Goal: Task Accomplishment & Management: Manage account settings

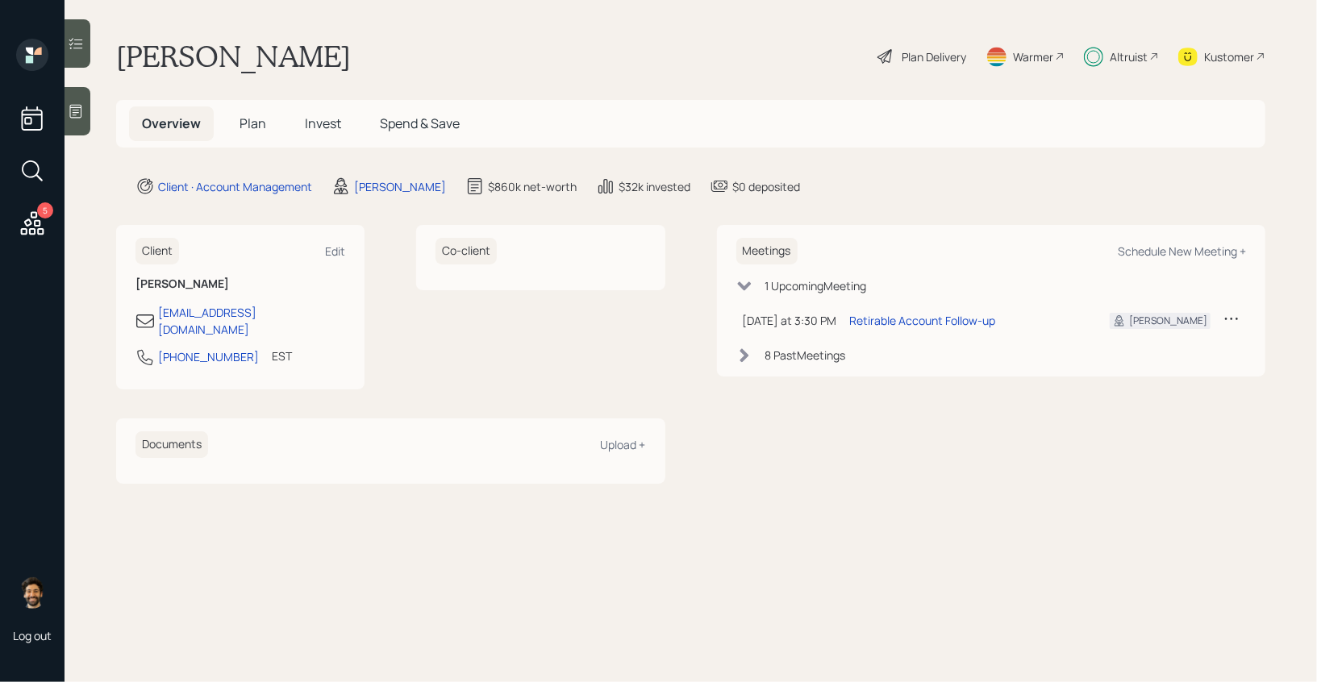
click at [329, 138] on h5 "Invest" at bounding box center [323, 123] width 62 height 35
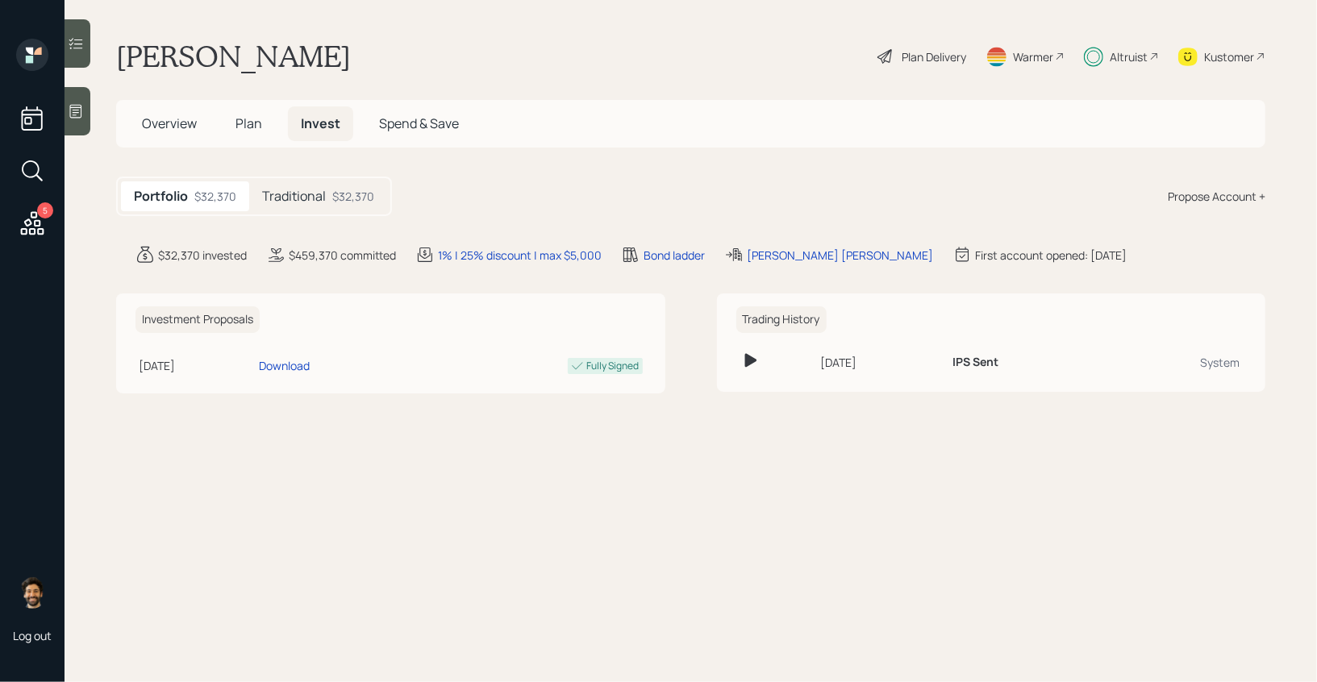
click at [323, 200] on h5 "Traditional" at bounding box center [294, 196] width 64 height 15
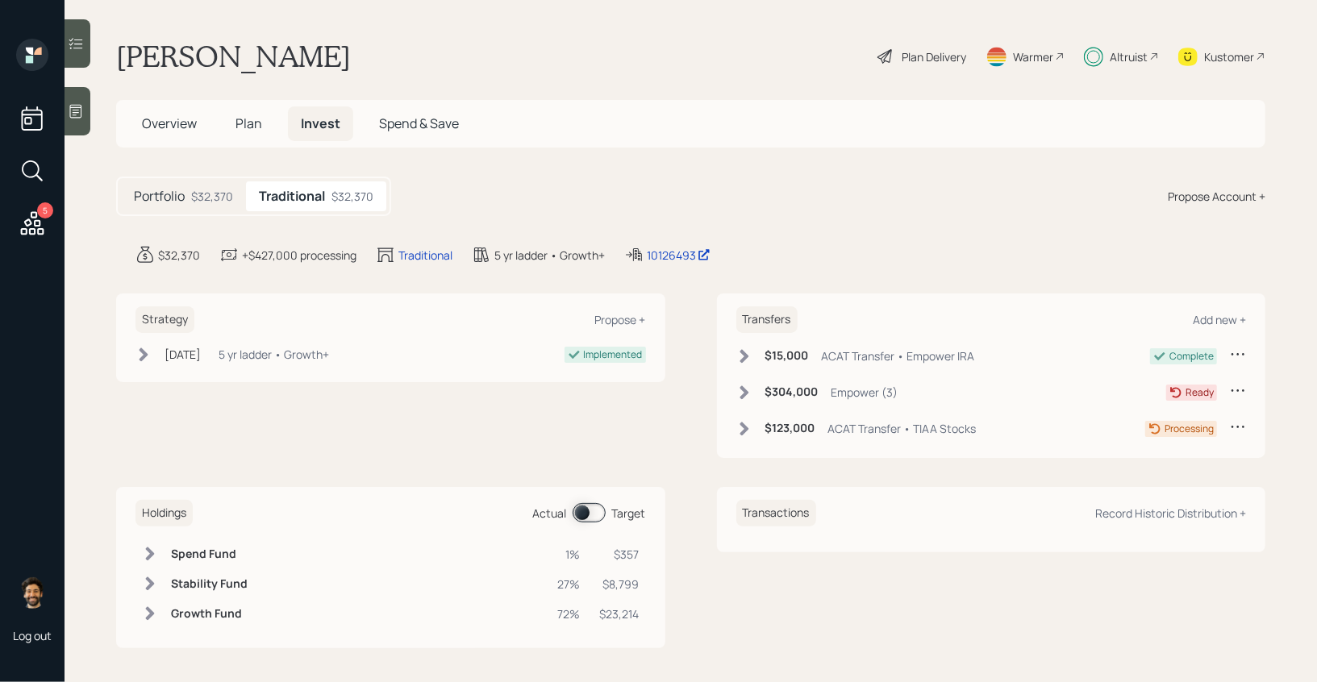
click at [234, 114] on h5 "Plan" at bounding box center [249, 123] width 52 height 35
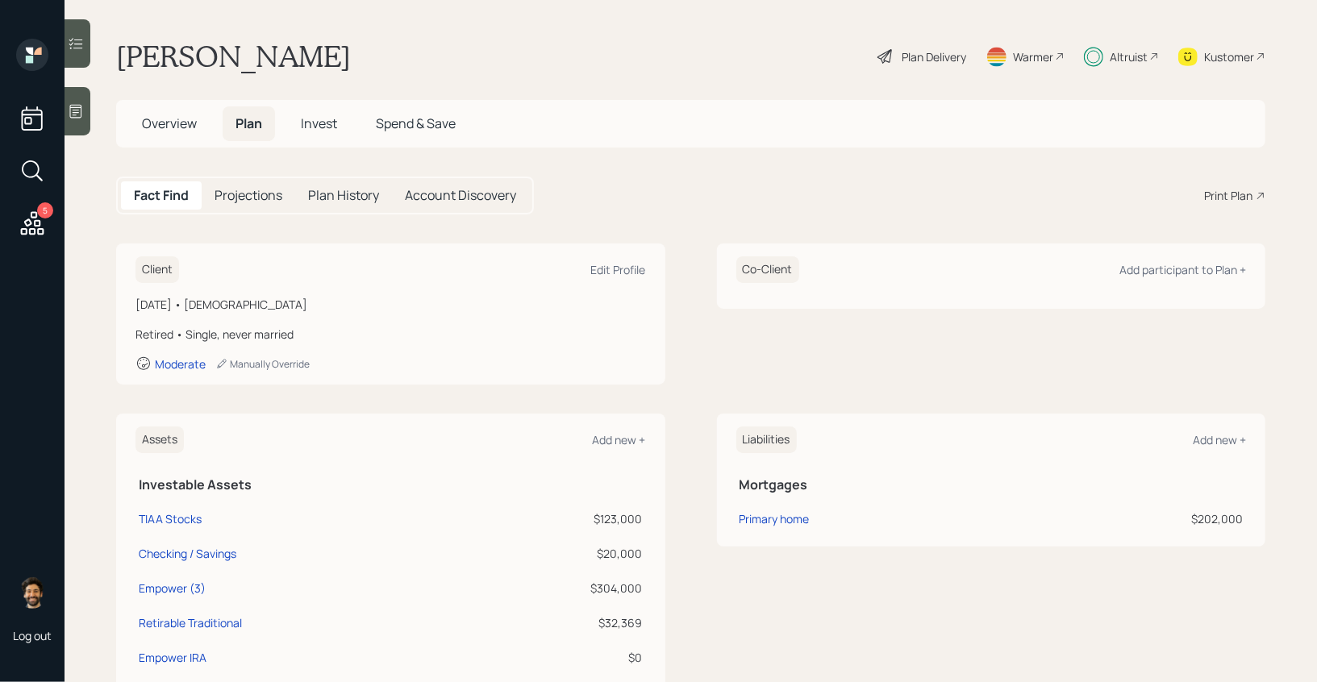
click at [328, 149] on main "Lynette Chappell williams Plan Delivery Warmer Altruist Kustomer Overview Plan …" at bounding box center [691, 341] width 1252 height 682
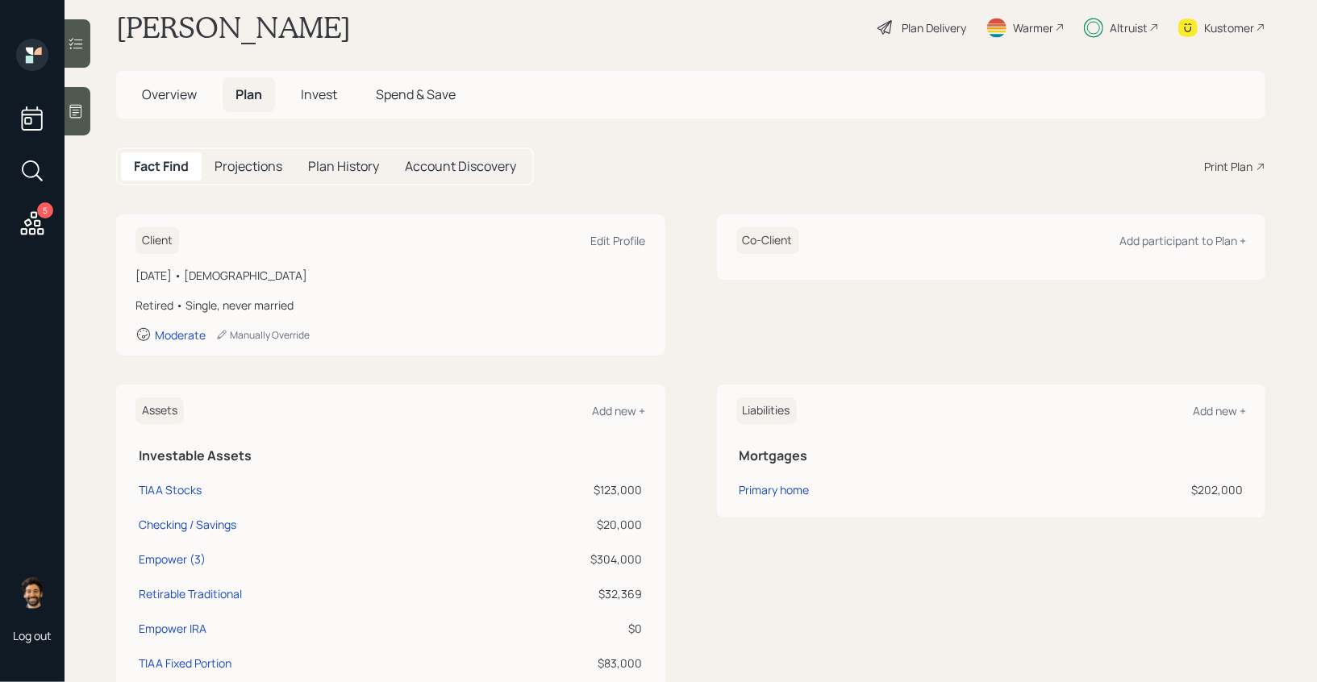
scroll to position [6, 0]
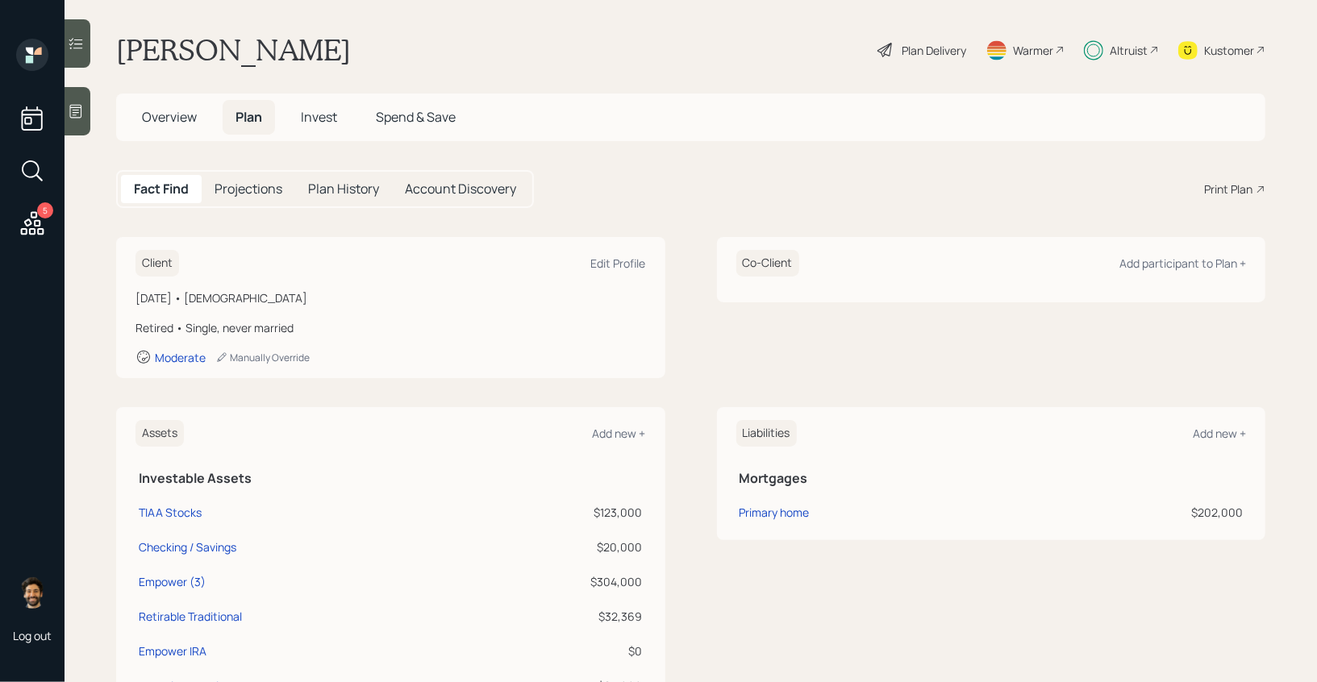
click at [318, 109] on span "Invest" at bounding box center [319, 117] width 36 height 18
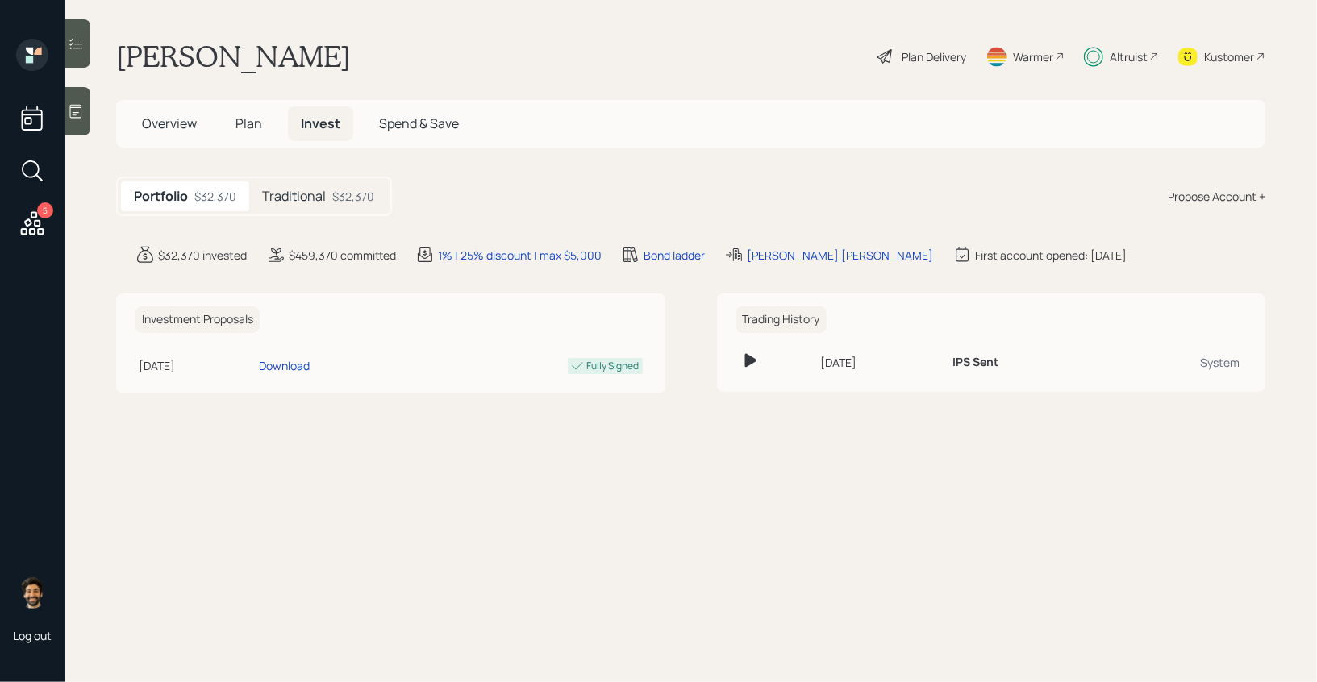
click at [317, 190] on h5 "Traditional" at bounding box center [294, 196] width 64 height 15
